Goal: Find contact information: Find contact information

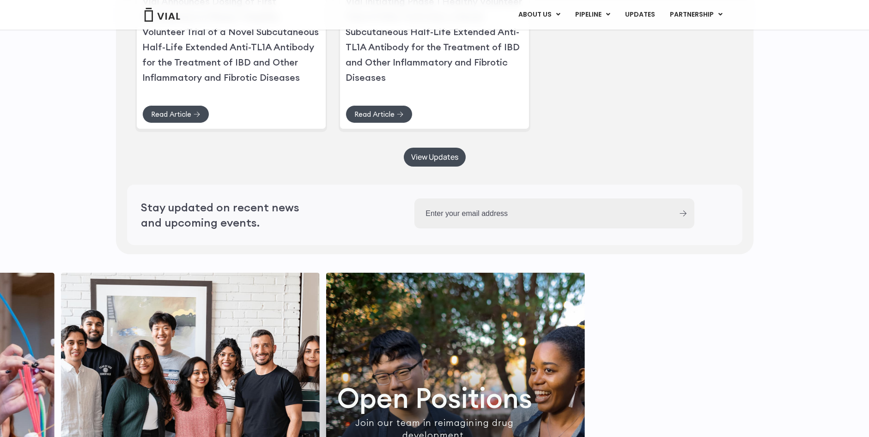
scroll to position [2603, 0]
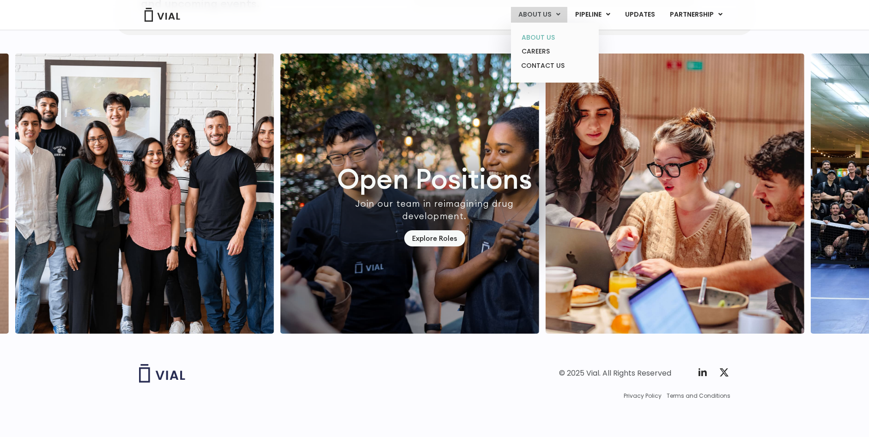
click at [555, 37] on link "ABOUT US" at bounding box center [554, 37] width 81 height 14
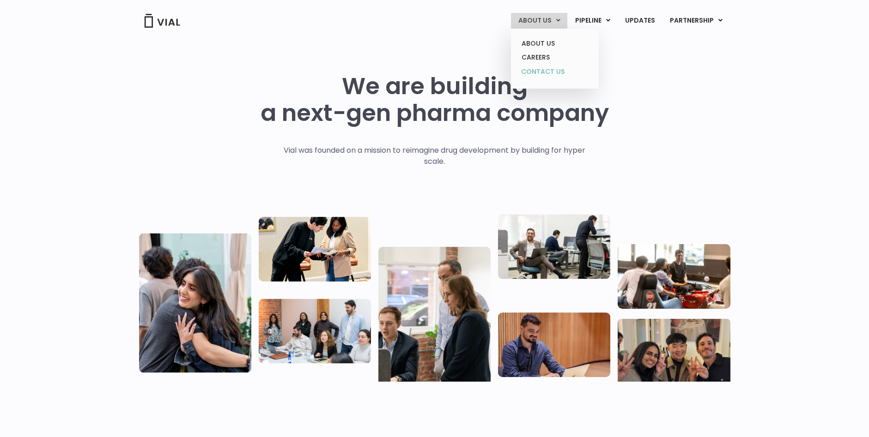
click at [550, 67] on link "CONTACT US" at bounding box center [554, 72] width 81 height 15
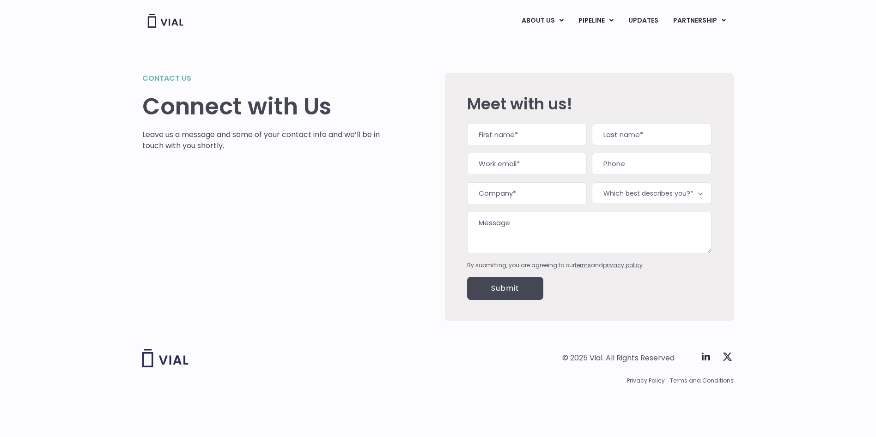
click at [276, 101] on h1 "Connect with Us" at bounding box center [261, 106] width 238 height 27
click at [170, 26] on img at bounding box center [165, 21] width 37 height 14
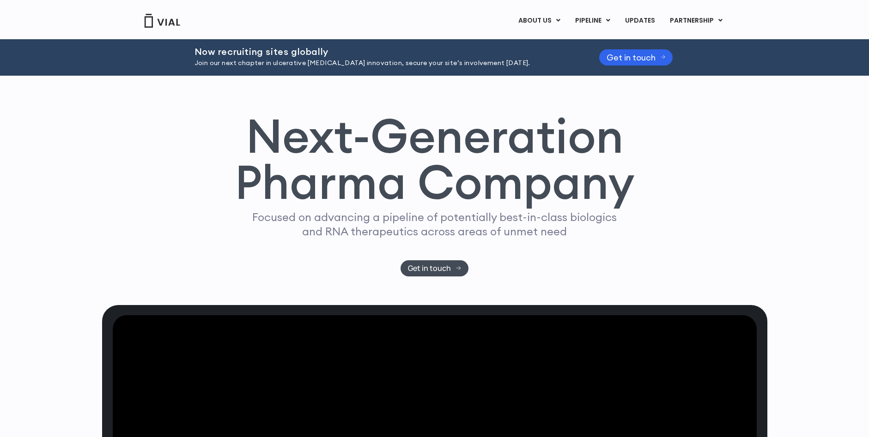
click at [42, 239] on div "Next-Generation Pharma Company Focused on advancing a pipeline of potentially b…" at bounding box center [434, 191] width 869 height 230
